Goal: Find specific page/section

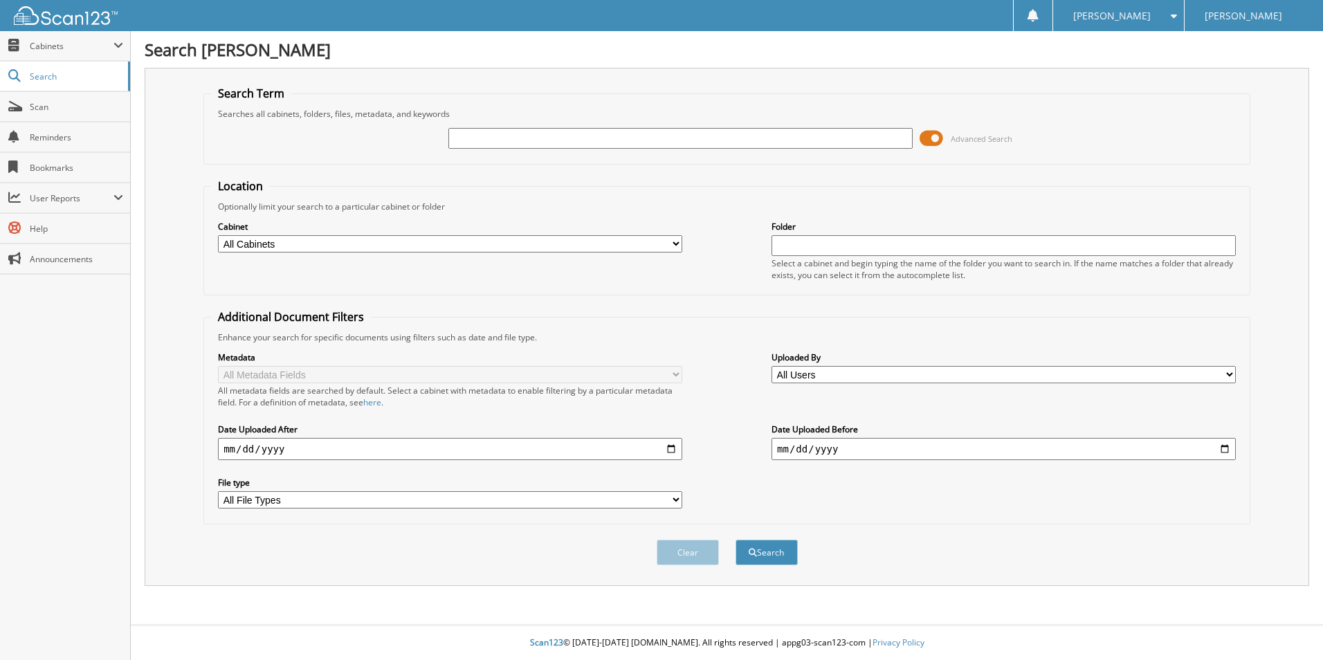
click at [677, 241] on select "All Cabinets 2020 CAR DEALS 2021 CAR DEALS 2022 CAR DEALS 2023 CAR DEALS 2024 C…" at bounding box center [450, 243] width 464 height 17
select select "45713"
click at [218, 235] on select "All Cabinets 2020 CAR DEALS 2021 CAR DEALS 2022 CAR DEALS 2023 CAR DEALS 2024 C…" at bounding box center [450, 243] width 464 height 17
click at [579, 133] on input "text" at bounding box center [680, 138] width 464 height 21
type input "[PERSON_NAME]"
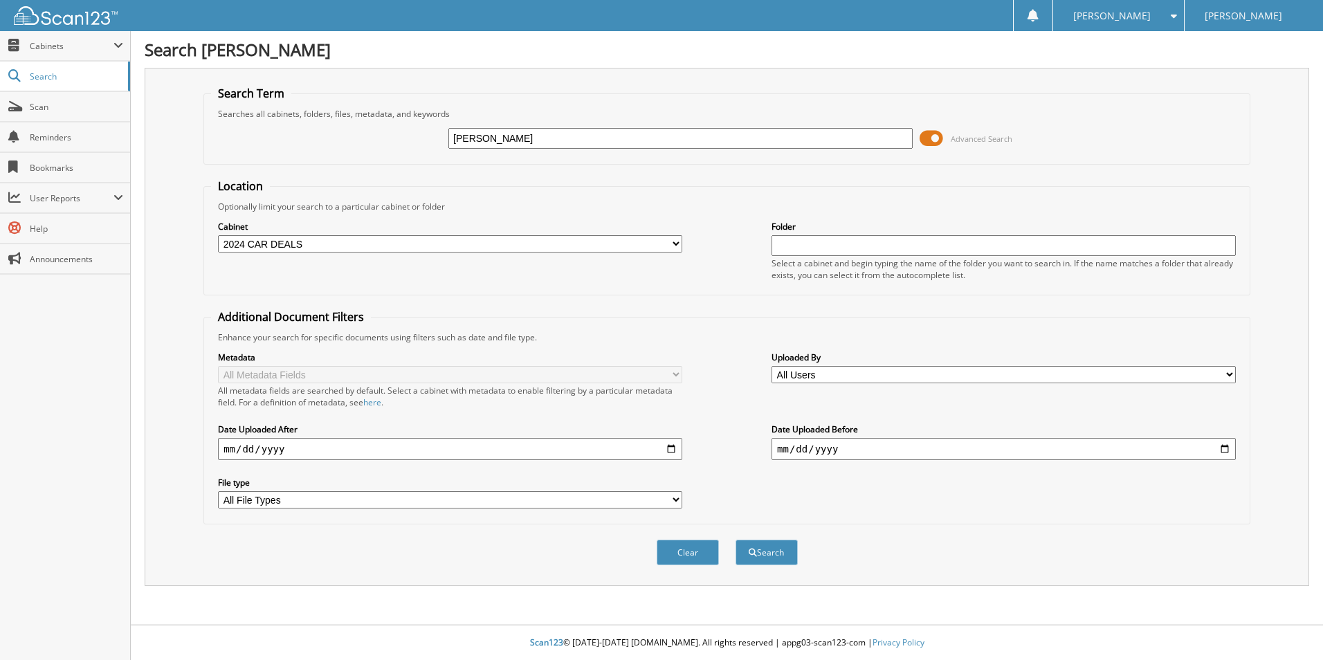
click at [735, 540] on button "Search" at bounding box center [766, 553] width 62 height 26
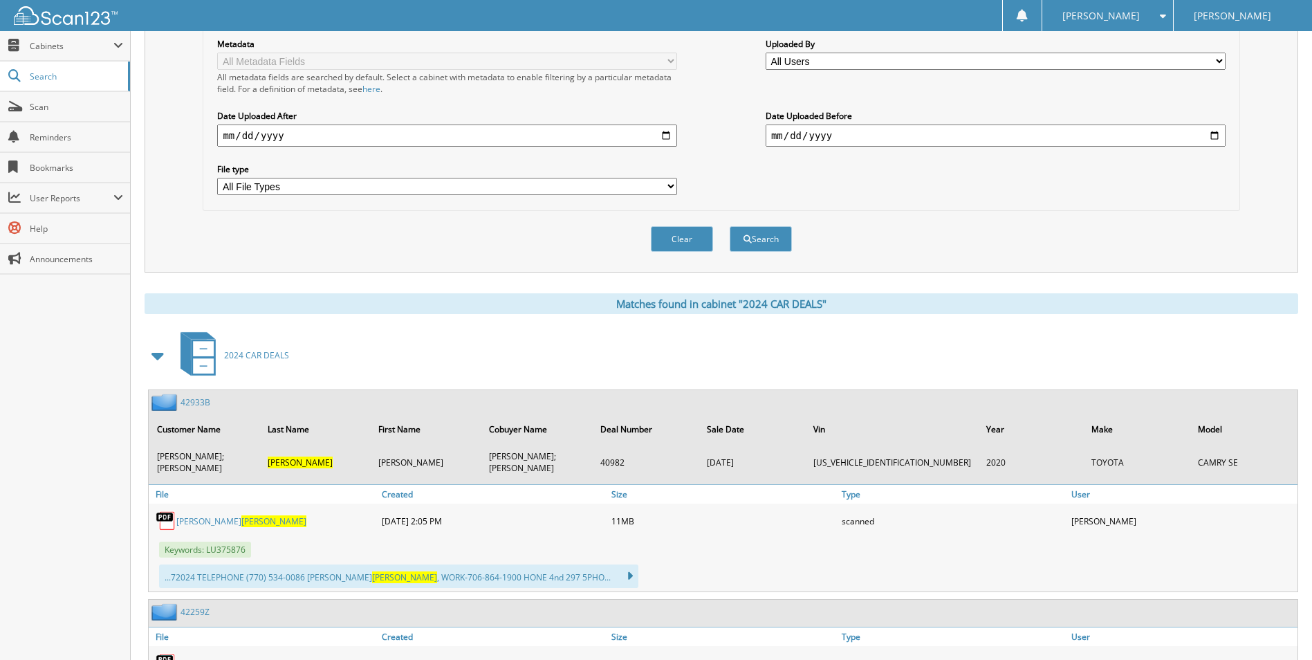
scroll to position [346, 0]
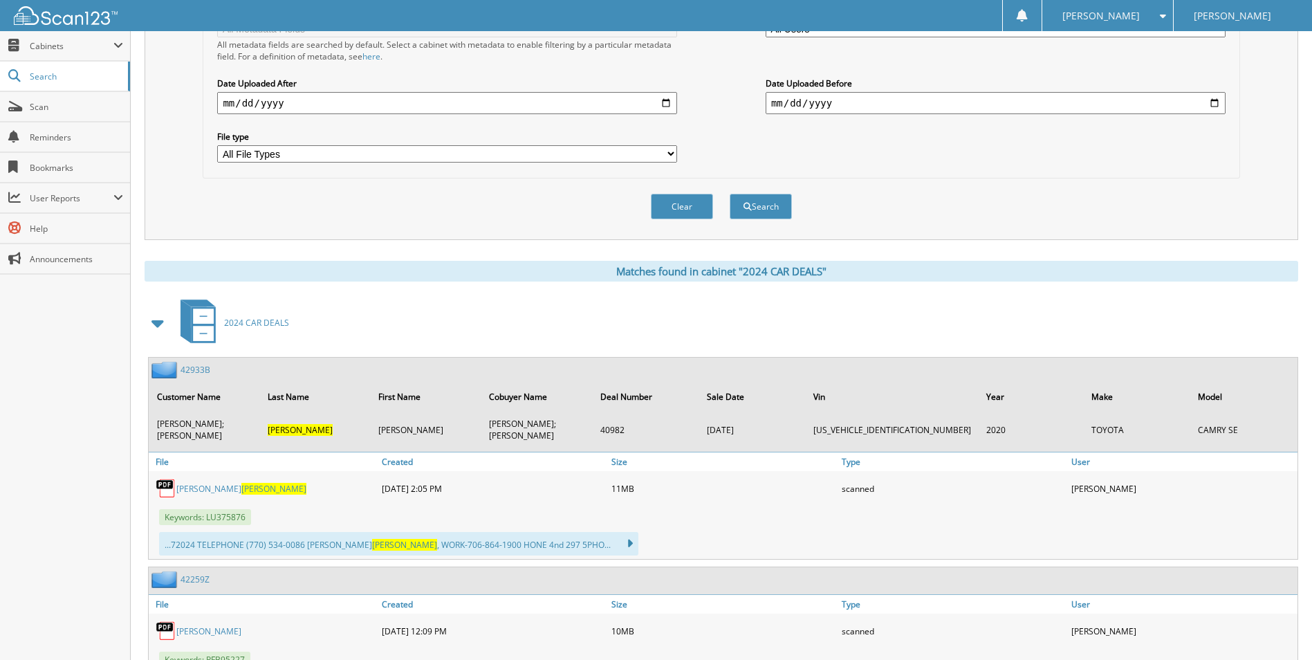
click at [192, 368] on link "42933B" at bounding box center [196, 370] width 30 height 12
